Goal: Task Accomplishment & Management: Use online tool/utility

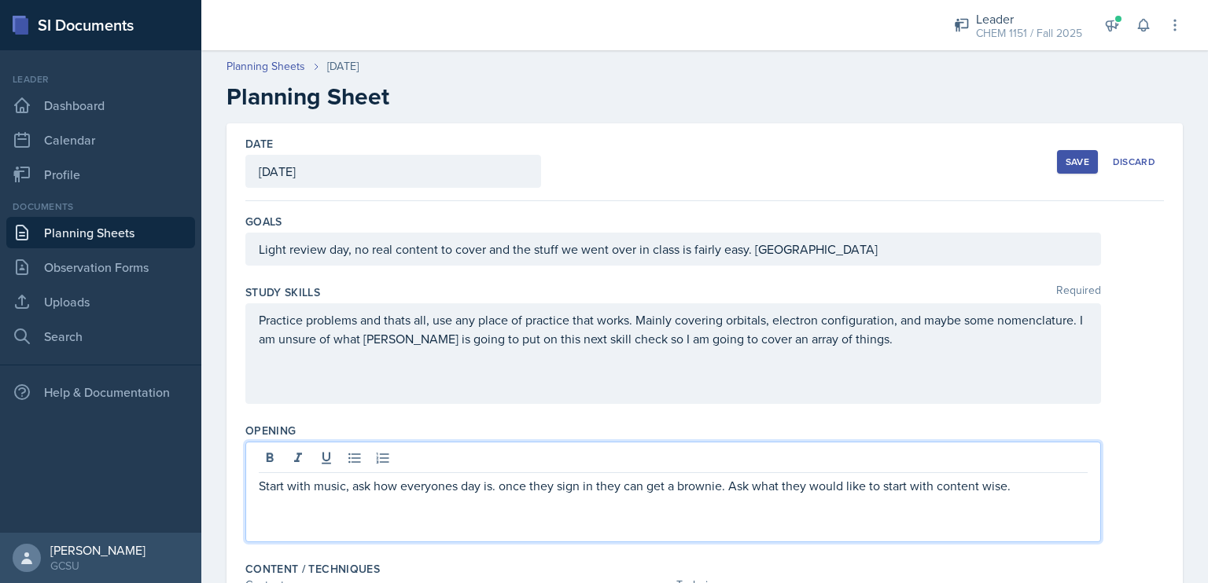
scroll to position [217, 0]
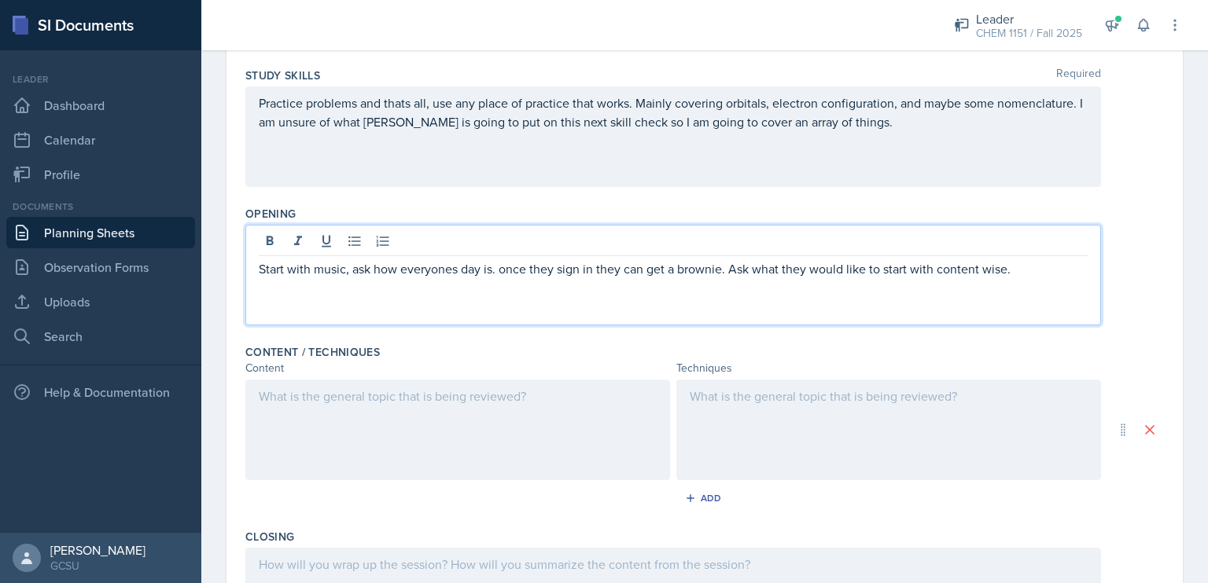
click at [465, 433] on div at bounding box center [457, 430] width 425 height 101
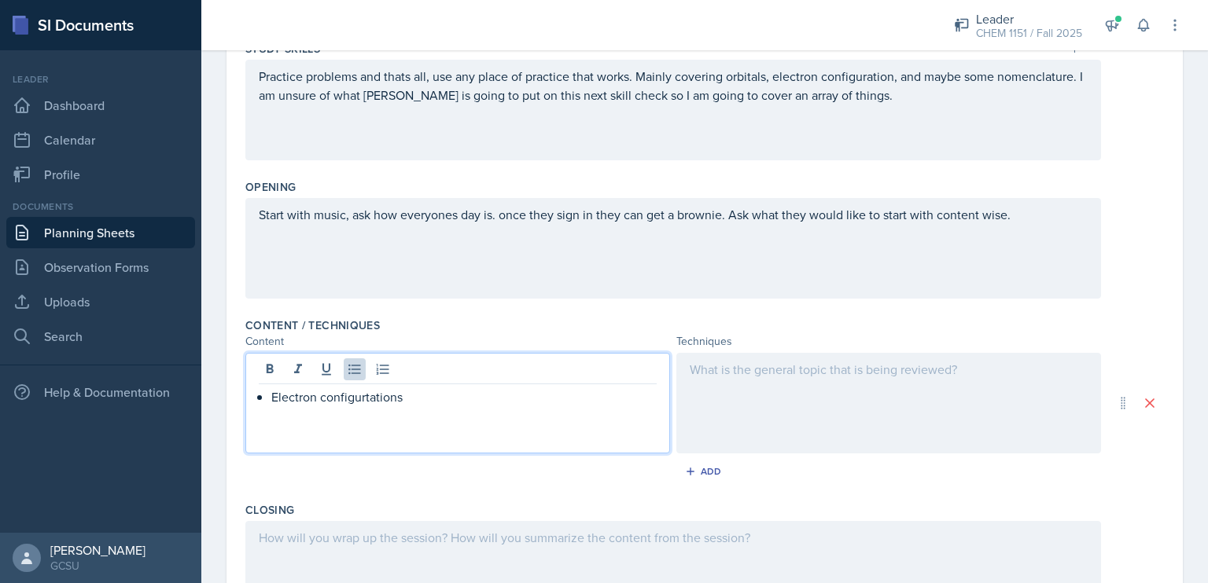
click at [686, 396] on div at bounding box center [888, 403] width 425 height 101
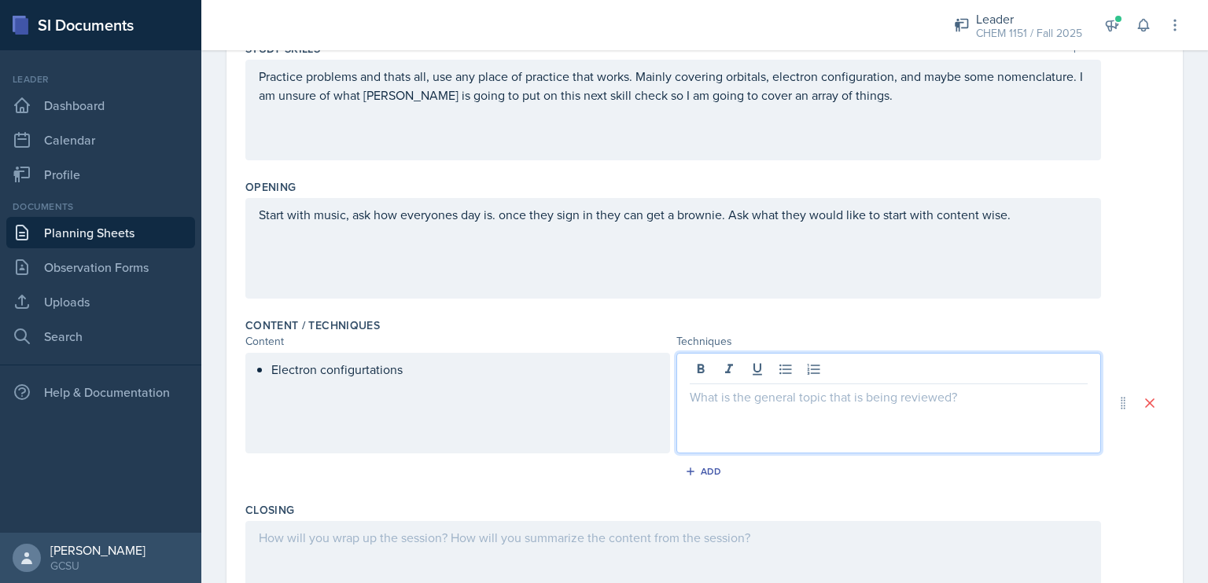
scroll to position [270, 0]
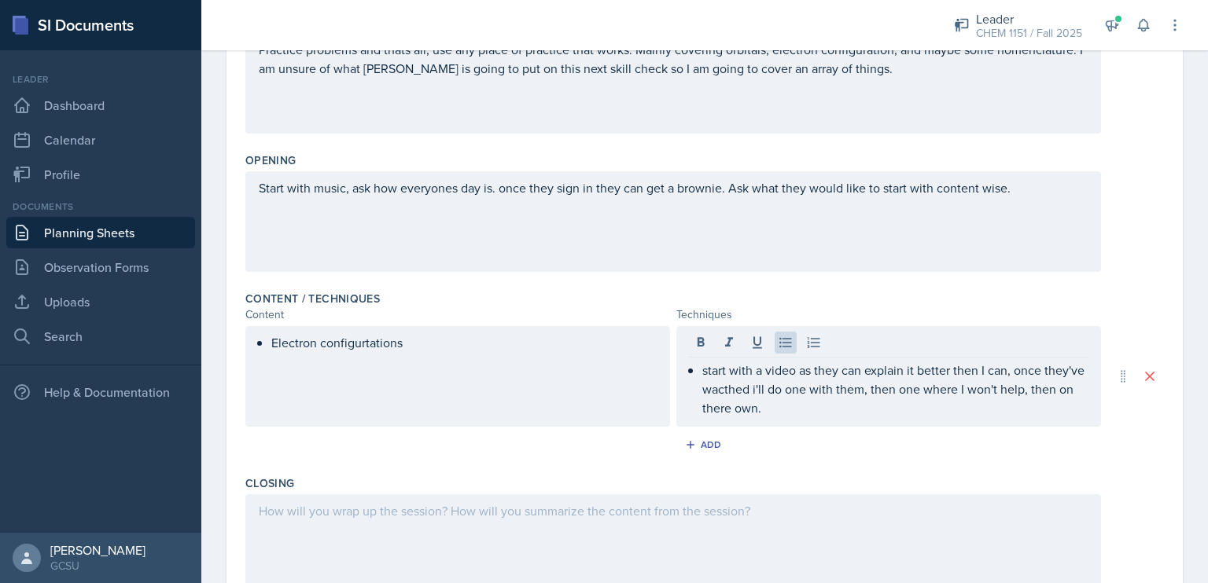
click at [613, 377] on div "Electron configurtations" at bounding box center [457, 376] width 425 height 101
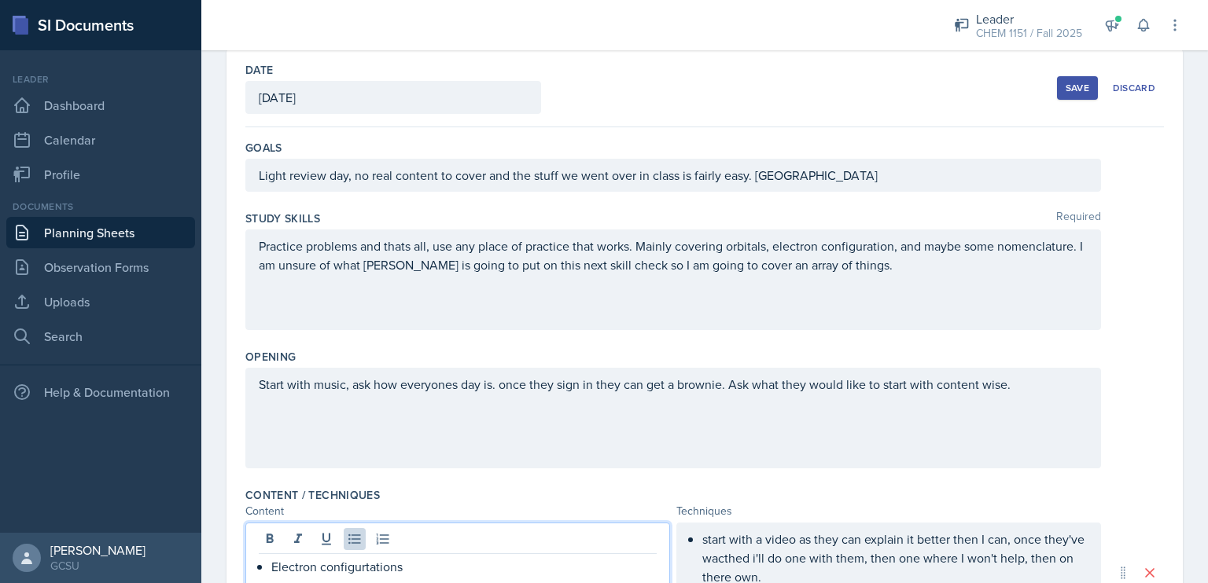
scroll to position [101, 0]
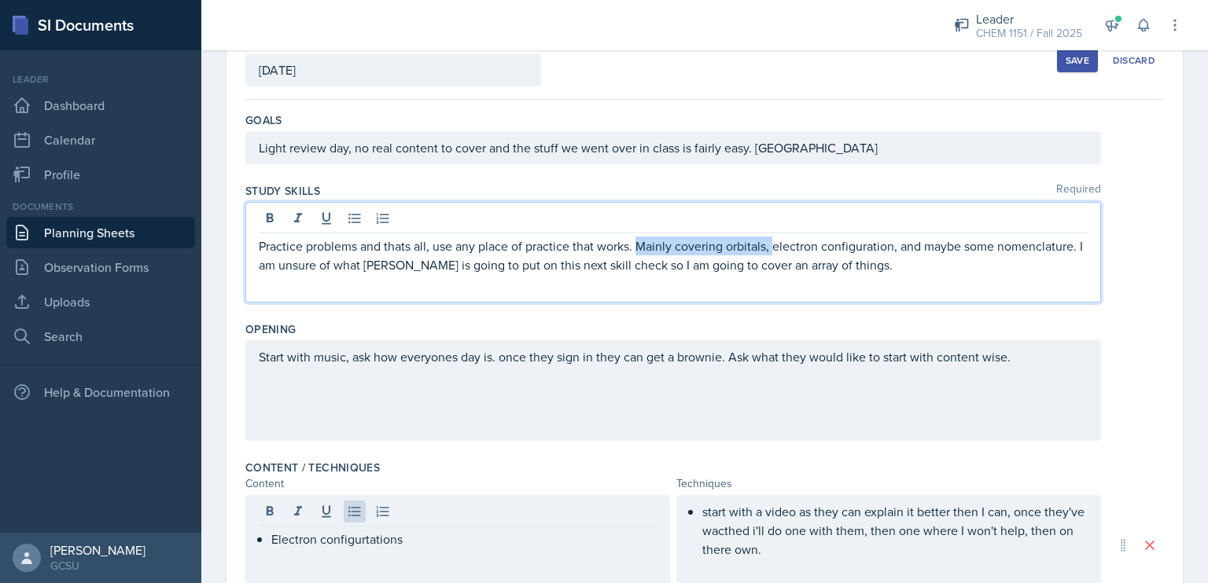
drag, startPoint x: 776, startPoint y: 243, endPoint x: 642, endPoint y: 229, distance: 135.2
click at [642, 229] on div "Practice problems and thats all, use any place of practice that works. Mainly c…" at bounding box center [672, 252] width 855 height 101
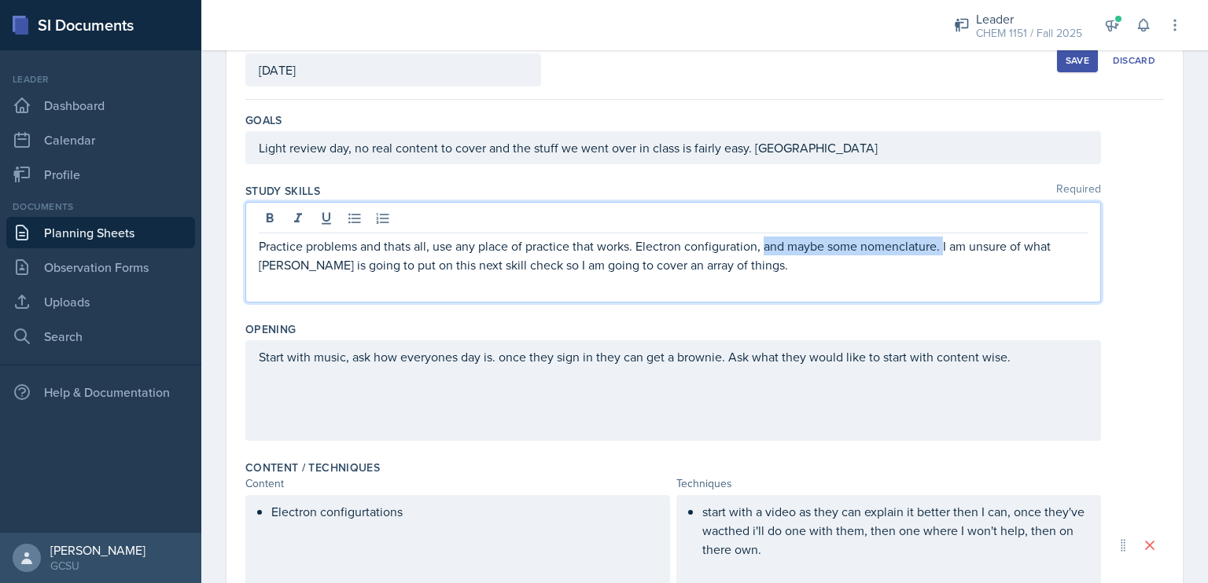
drag, startPoint x: 764, startPoint y: 247, endPoint x: 944, endPoint y: 241, distance: 179.4
click at [944, 241] on p "Practice problems and thats all, use any place of practice that works. Electron…" at bounding box center [673, 256] width 829 height 38
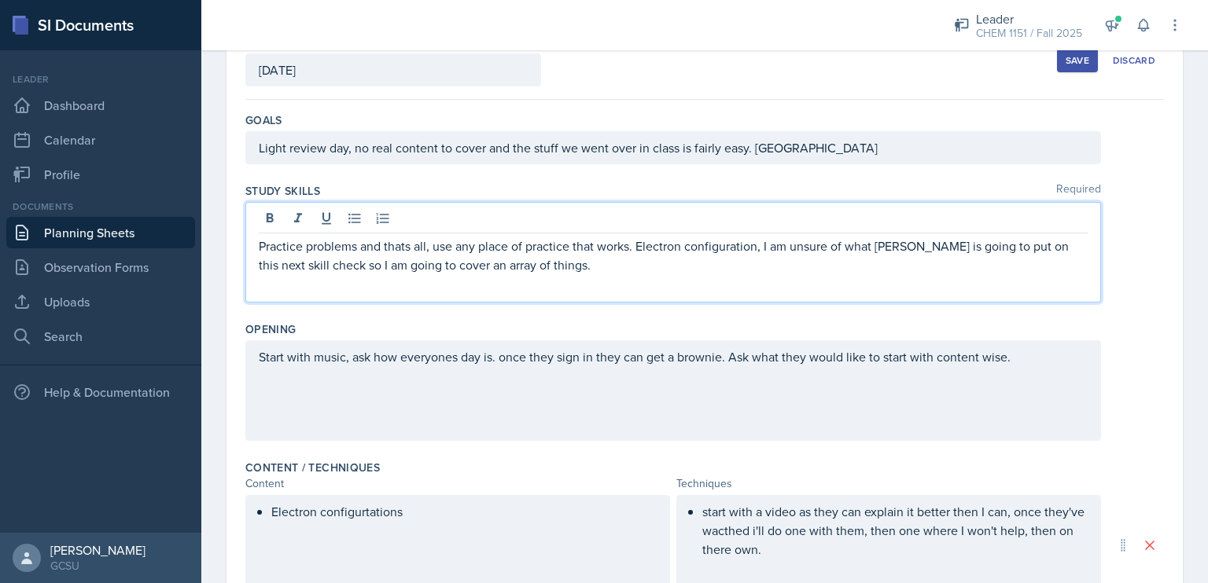
click at [640, 247] on p "Practice problems and thats all, use any place of practice that works. Electron…" at bounding box center [673, 256] width 829 height 38
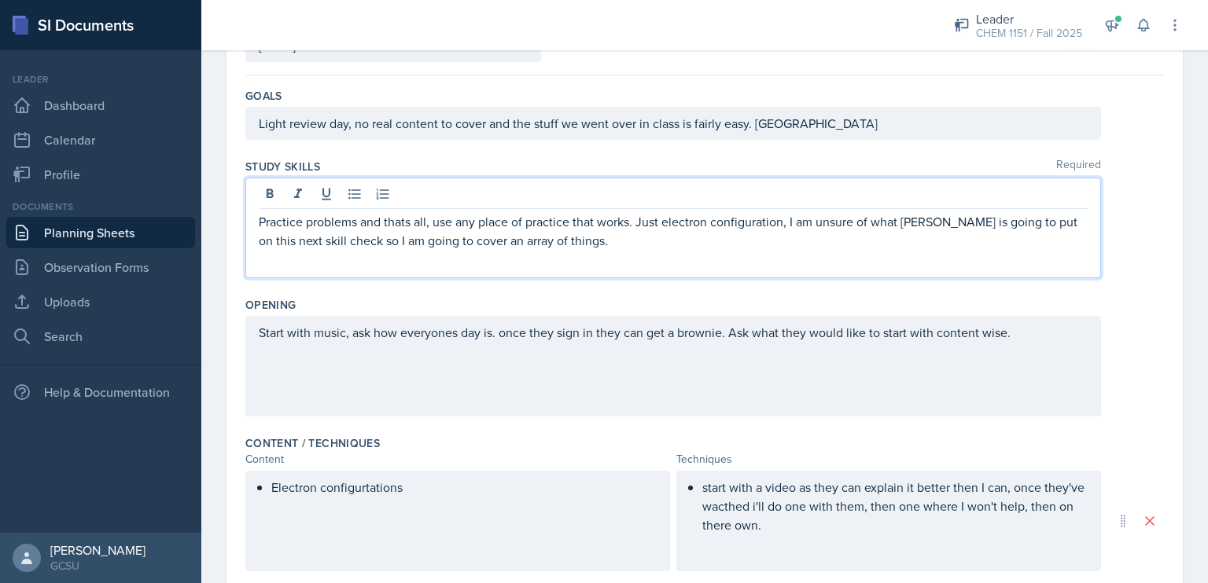
scroll to position [127, 0]
drag, startPoint x: 487, startPoint y: 239, endPoint x: 651, endPoint y: 238, distance: 163.6
click at [651, 238] on p "Practice problems and thats all, use any place of practice that works. Just ele…" at bounding box center [673, 231] width 829 height 38
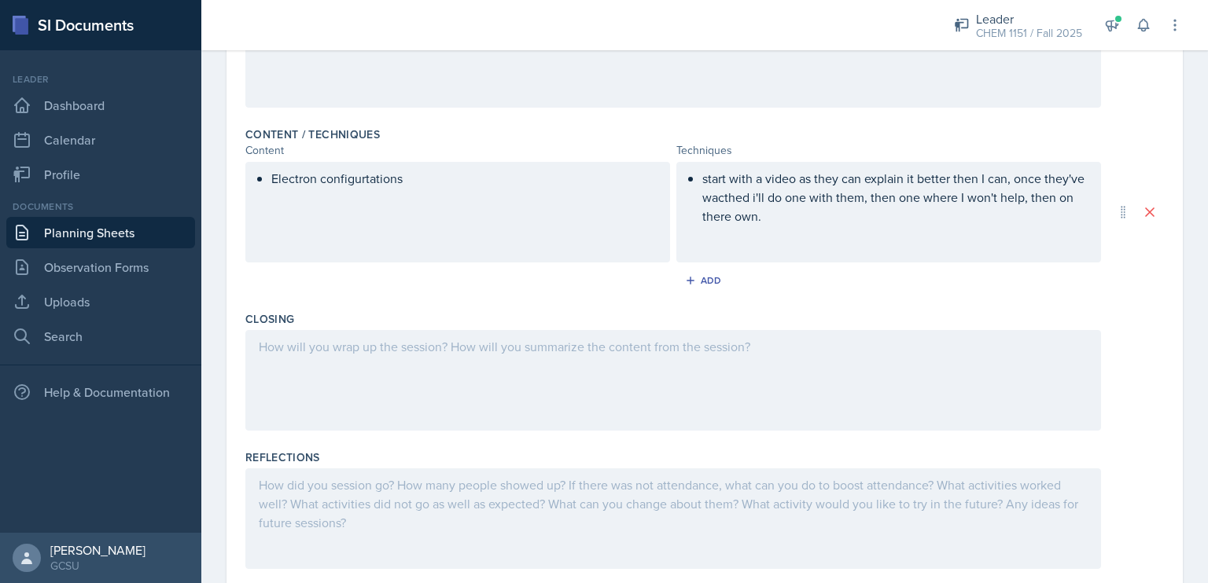
click at [554, 376] on div at bounding box center [672, 380] width 855 height 101
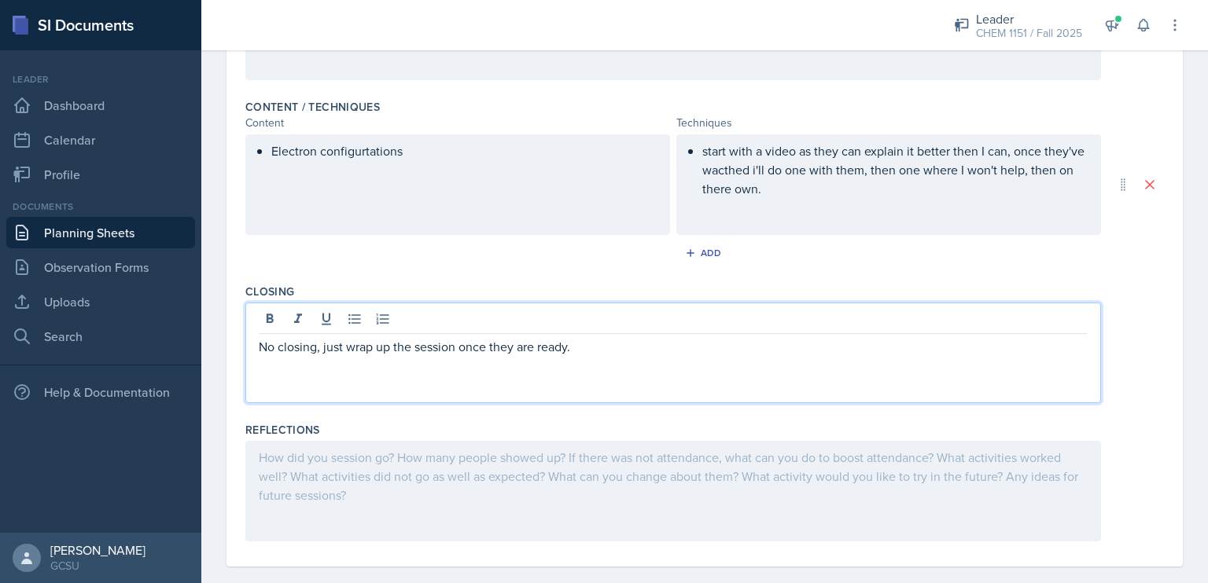
scroll to position [482, 0]
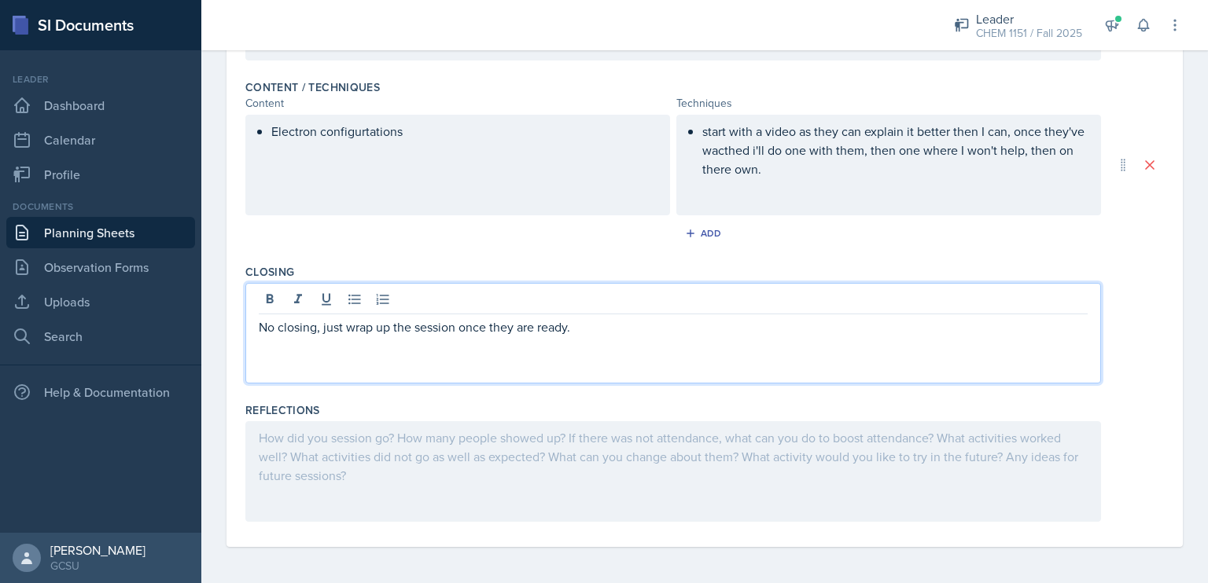
click at [536, 453] on div at bounding box center [672, 471] width 855 height 101
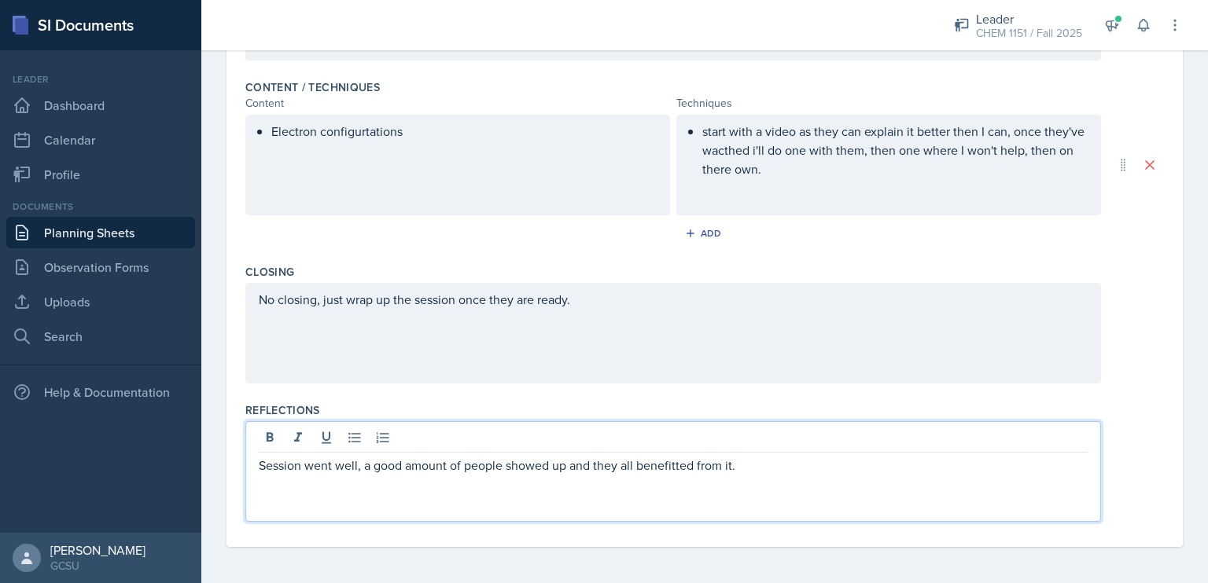
scroll to position [0, 0]
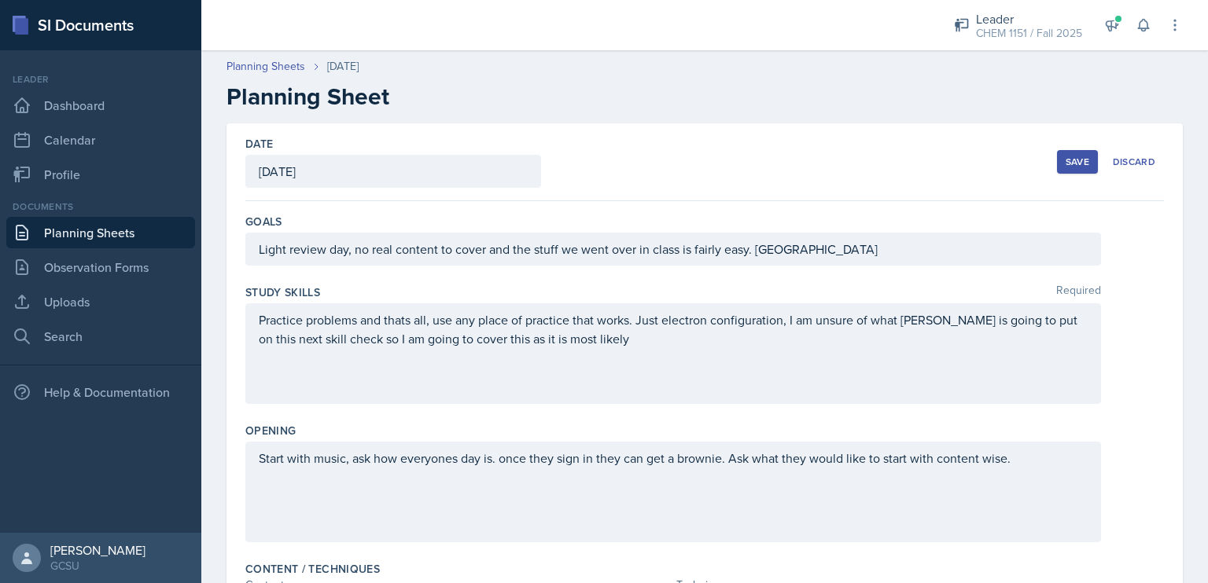
click at [1065, 160] on div "Save" at bounding box center [1077, 162] width 24 height 13
